Goal: Transaction & Acquisition: Obtain resource

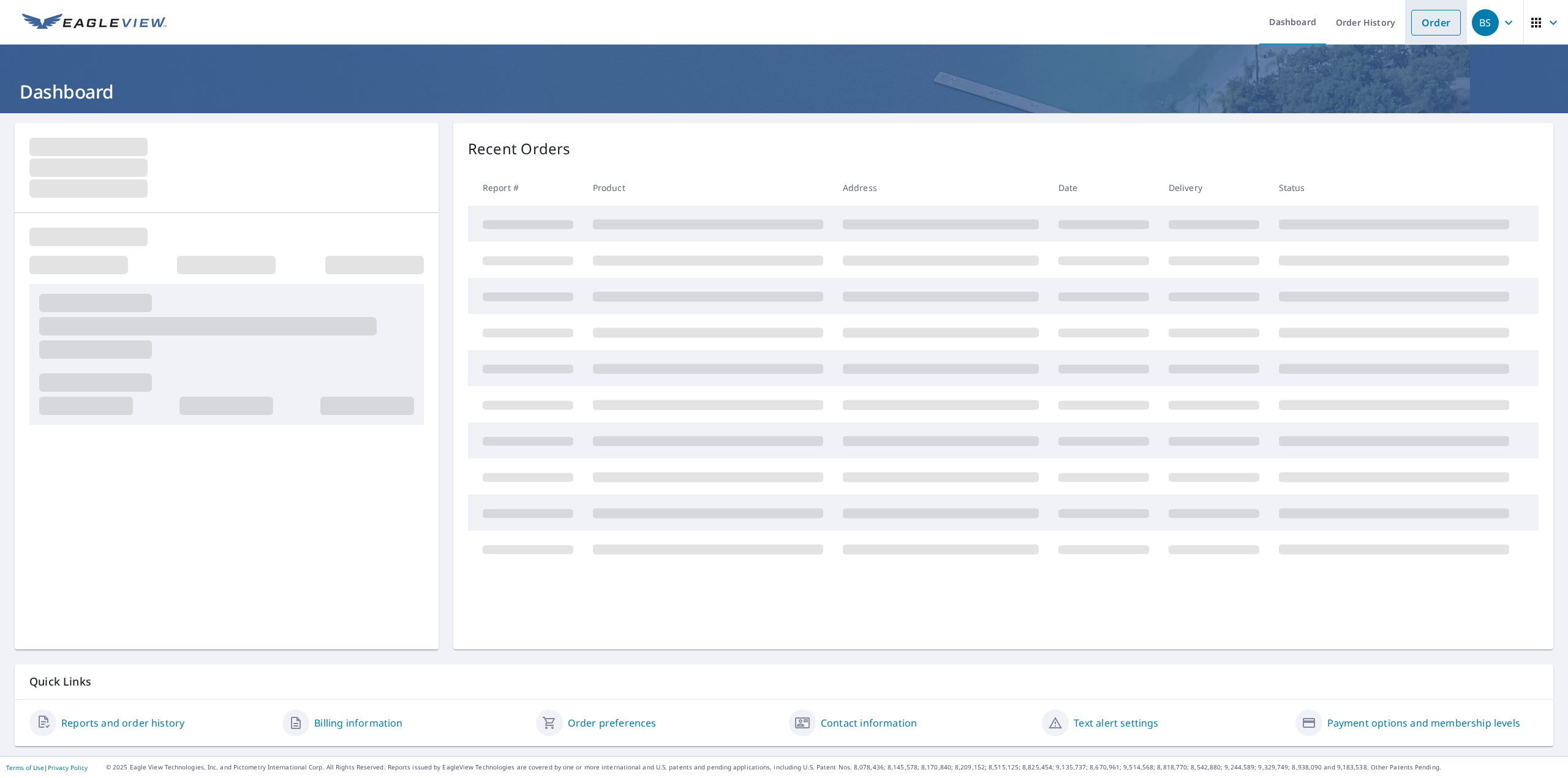
click at [1454, 29] on li "Order" at bounding box center [1436, 22] width 62 height 45
click at [1435, 27] on link "Order" at bounding box center [1435, 22] width 49 height 26
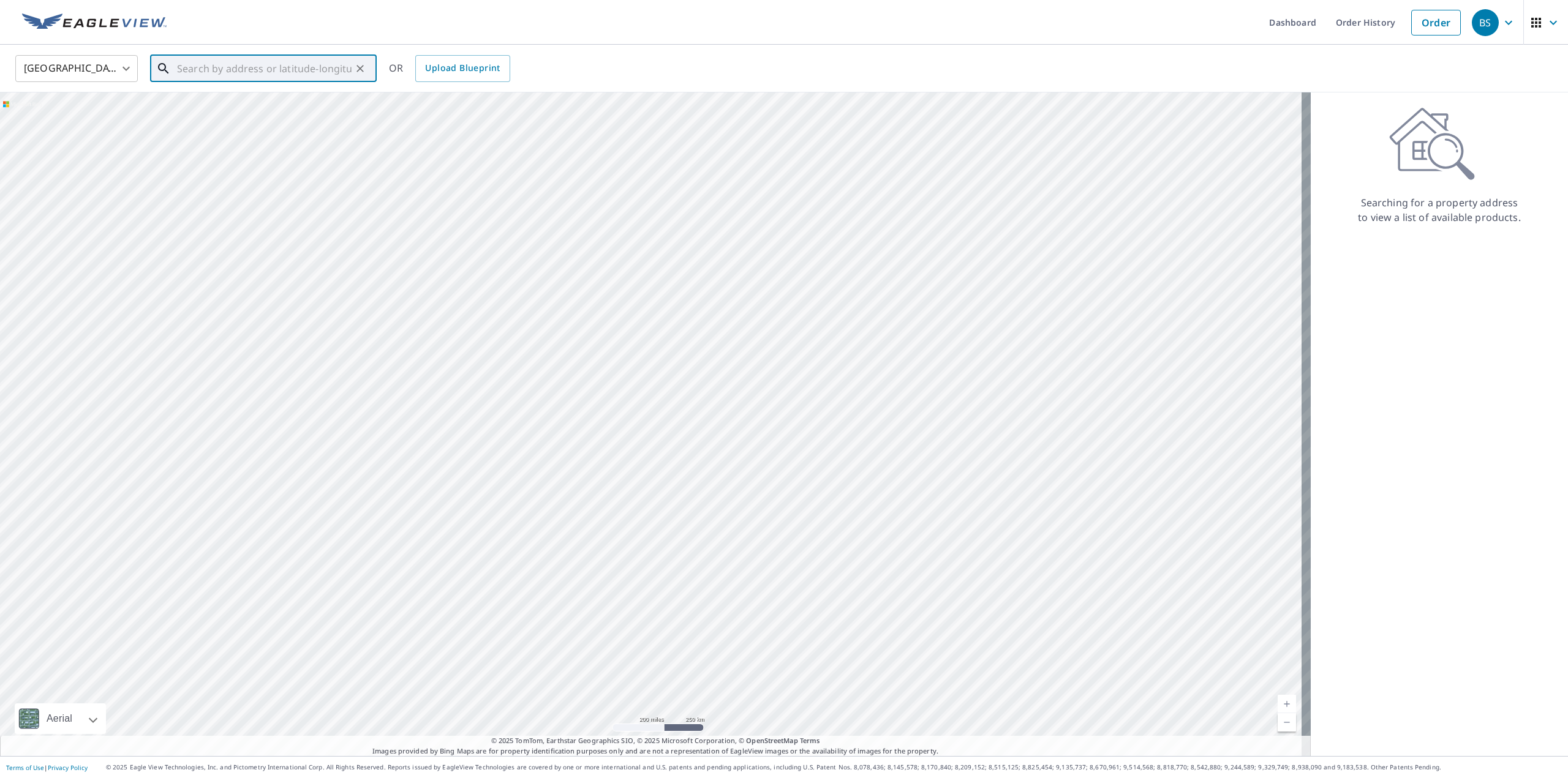
click at [284, 82] on div "​" at bounding box center [263, 69] width 227 height 27
click at [286, 93] on li "[STREET_ADDRESS][PERSON_NAME]" at bounding box center [263, 110] width 227 height 42
type input "[STREET_ADDRESS][PERSON_NAME]"
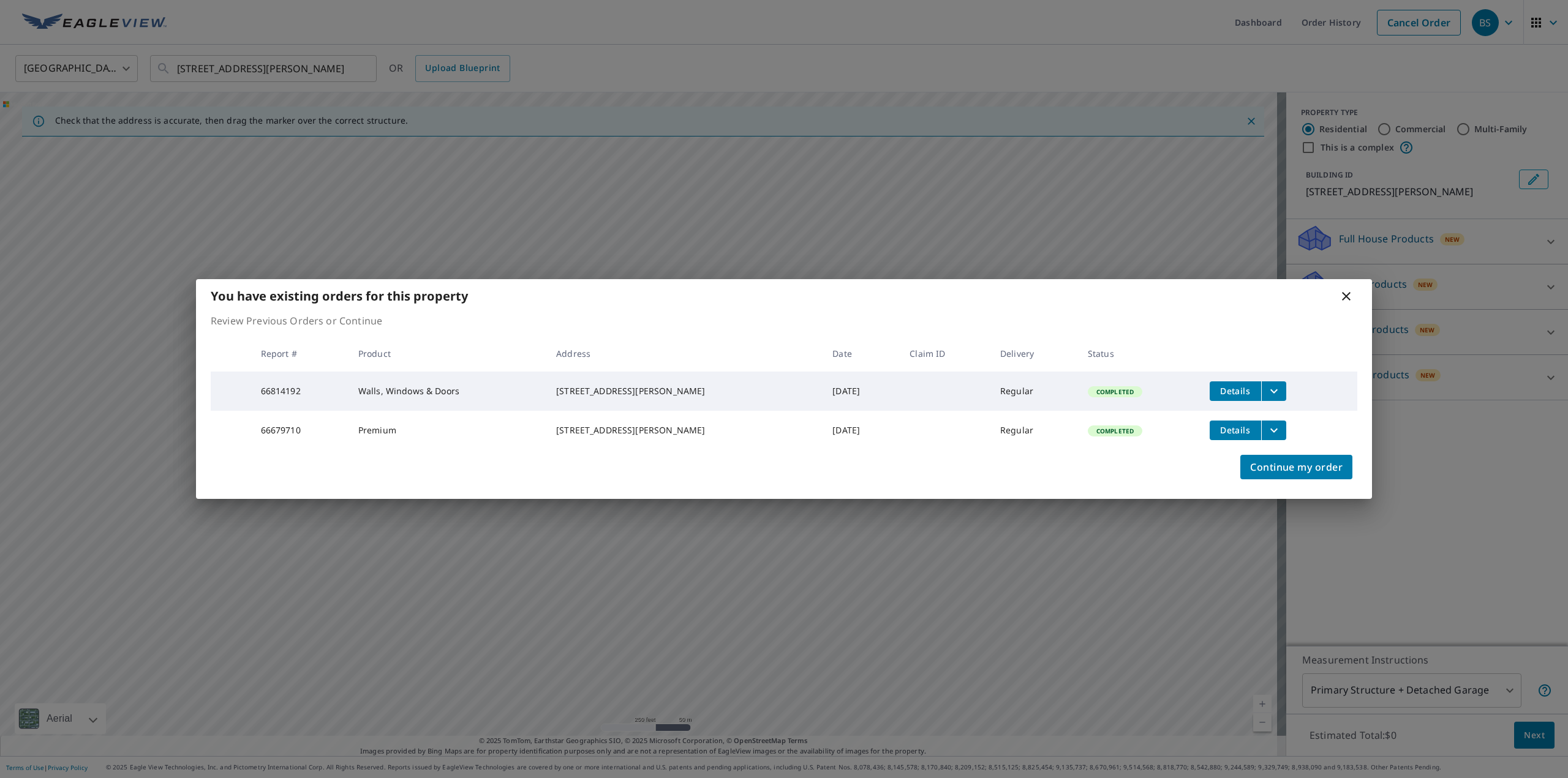
click at [1267, 436] on icon "filesDropdownBtn-66679710" at bounding box center [1274, 431] width 15 height 15
click at [1149, 407] on span "PDF" at bounding box center [1145, 408] width 39 height 15
